Goal: Transaction & Acquisition: Book appointment/travel/reservation

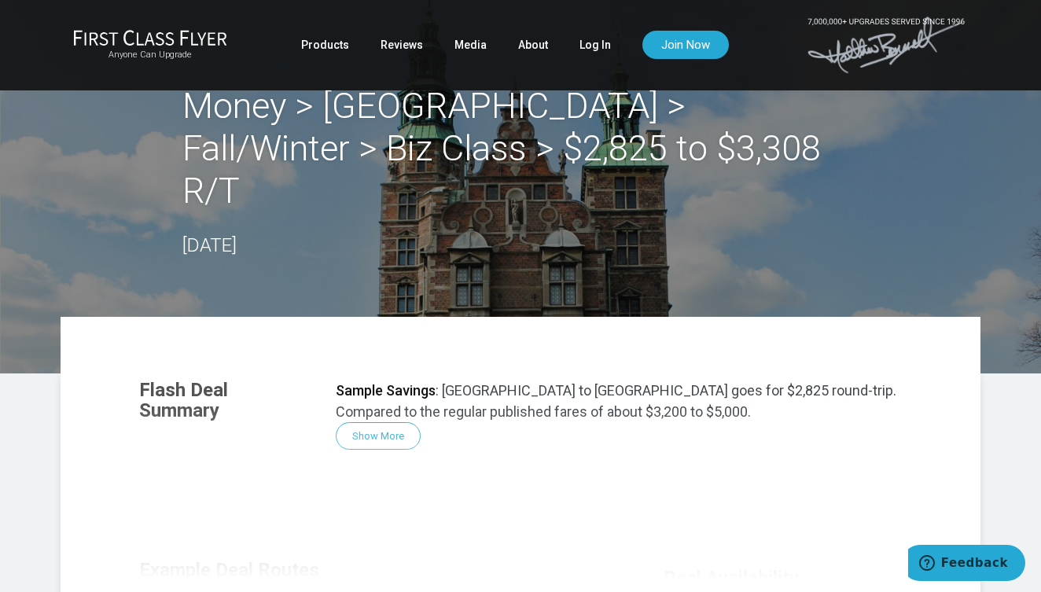
click at [1001, 210] on header "Money > Copenhagen > Fall/Winter > Biz Class > $2,825 to $3,308 R/T September 0…" at bounding box center [520, 186] width 1041 height 373
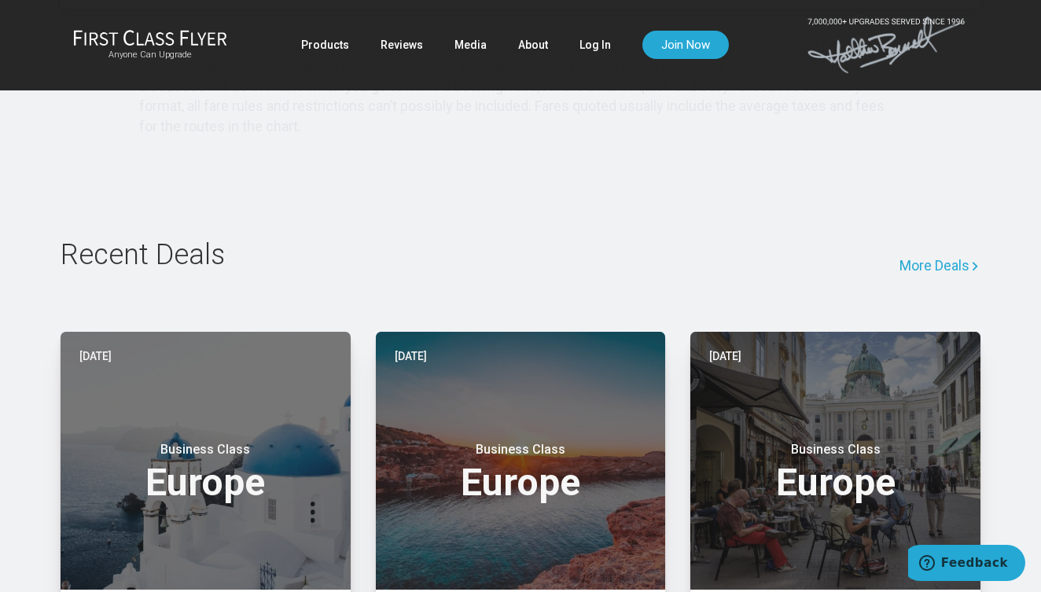
scroll to position [1033, 0]
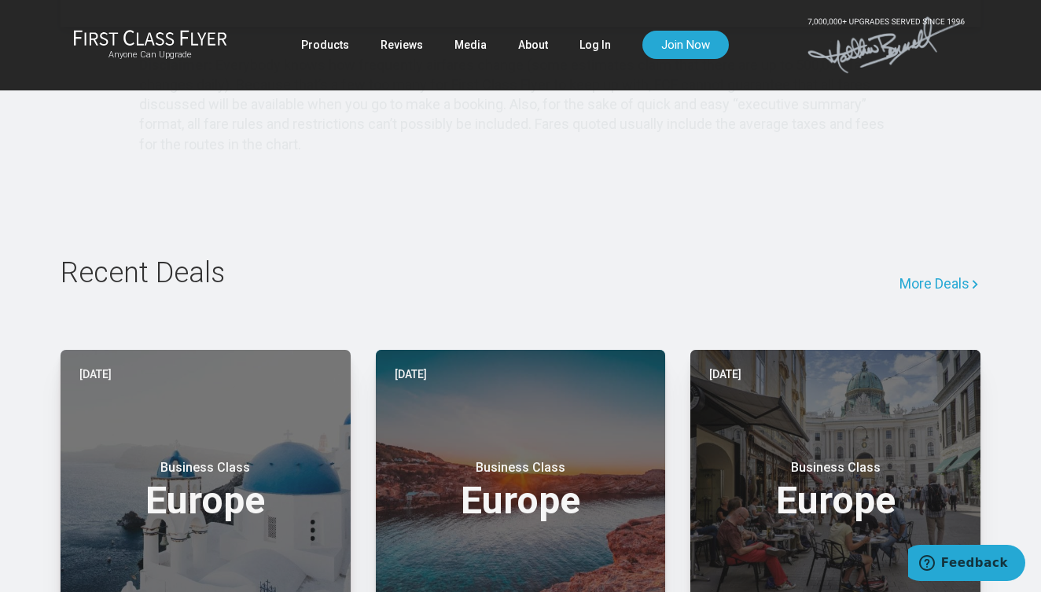
click at [915, 303] on link "More Deals" at bounding box center [939, 284] width 81 height 52
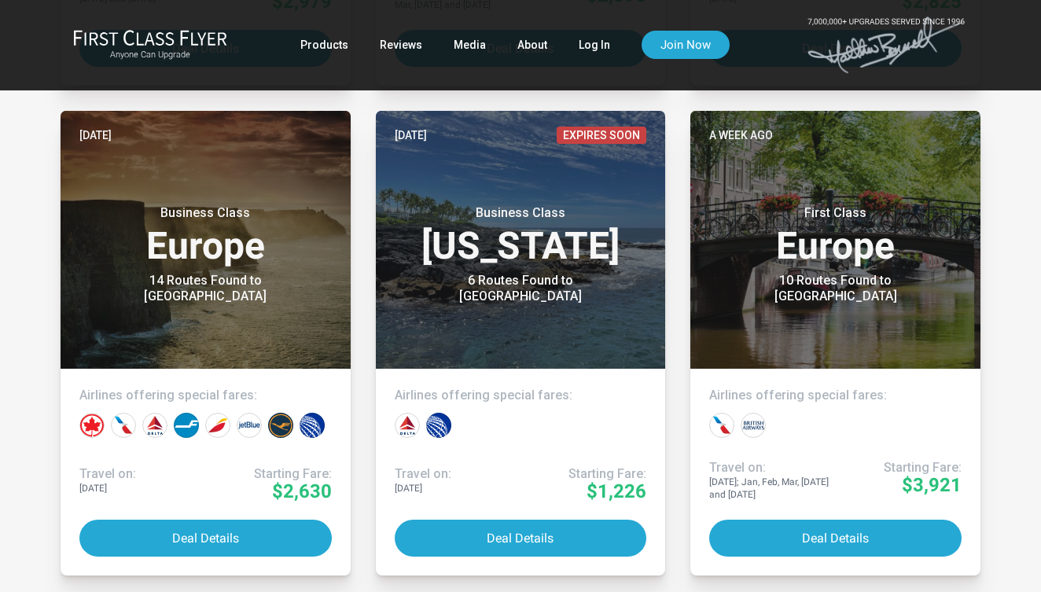
scroll to position [819, 0]
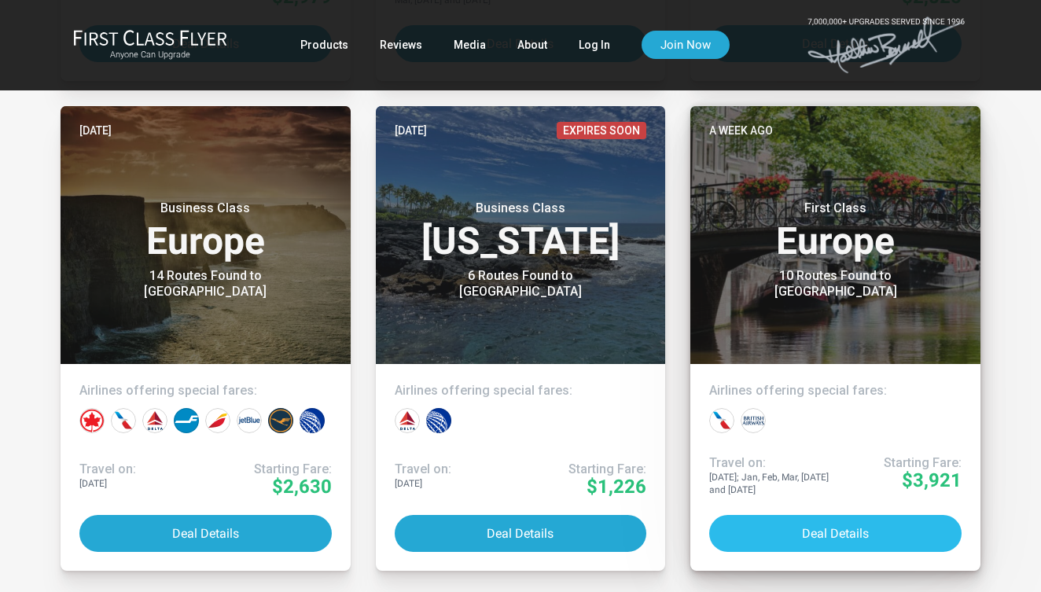
click at [845, 527] on button "Deal Details" at bounding box center [835, 533] width 252 height 37
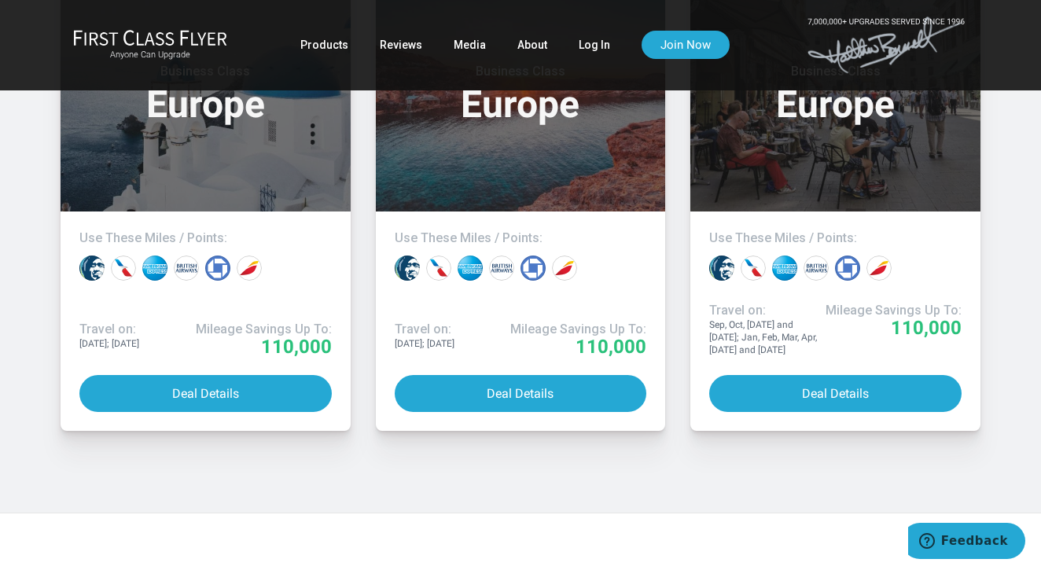
scroll to position [1358, 0]
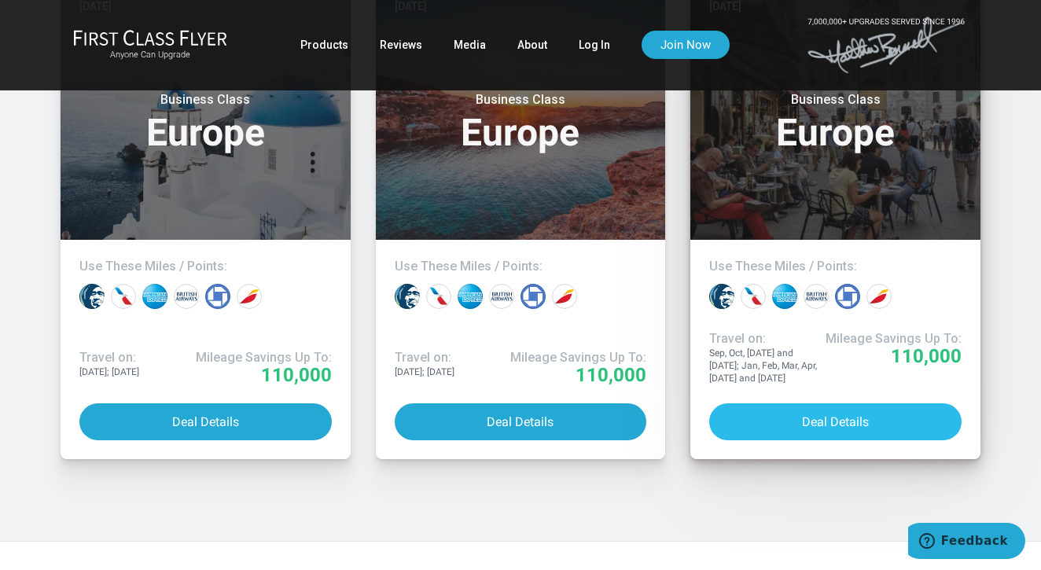
click at [862, 440] on button "Deal Details" at bounding box center [835, 421] width 252 height 37
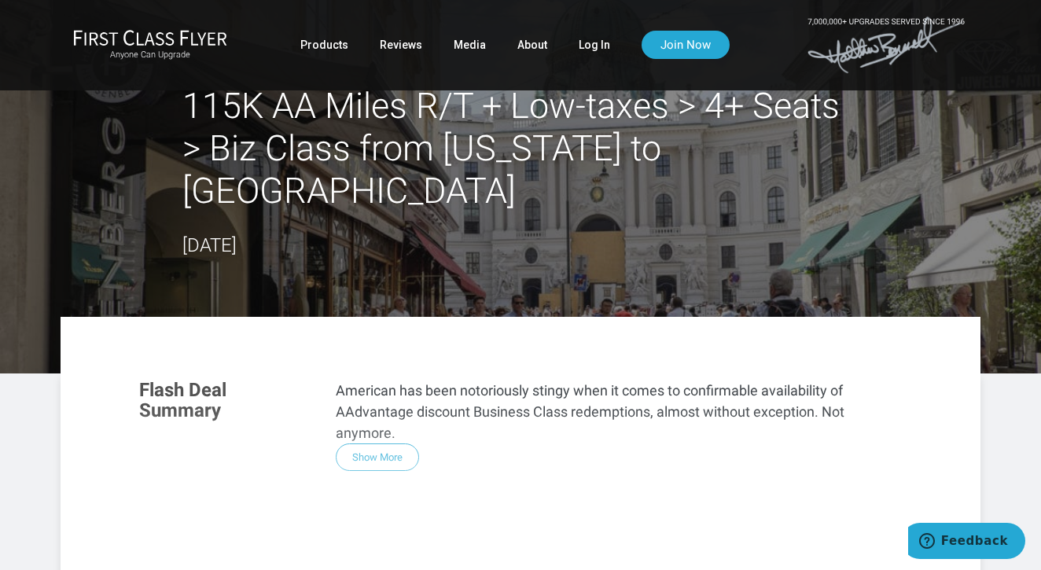
click at [367, 407] on div "Flash Deal Summary American has been notoriously stingy when it comes to confir…" at bounding box center [520, 578] width 794 height 428
click at [391, 413] on div "Flash Deal Summary American has been notoriously stingy when it comes to confir…" at bounding box center [520, 578] width 794 height 428
